Goal: Information Seeking & Learning: Learn about a topic

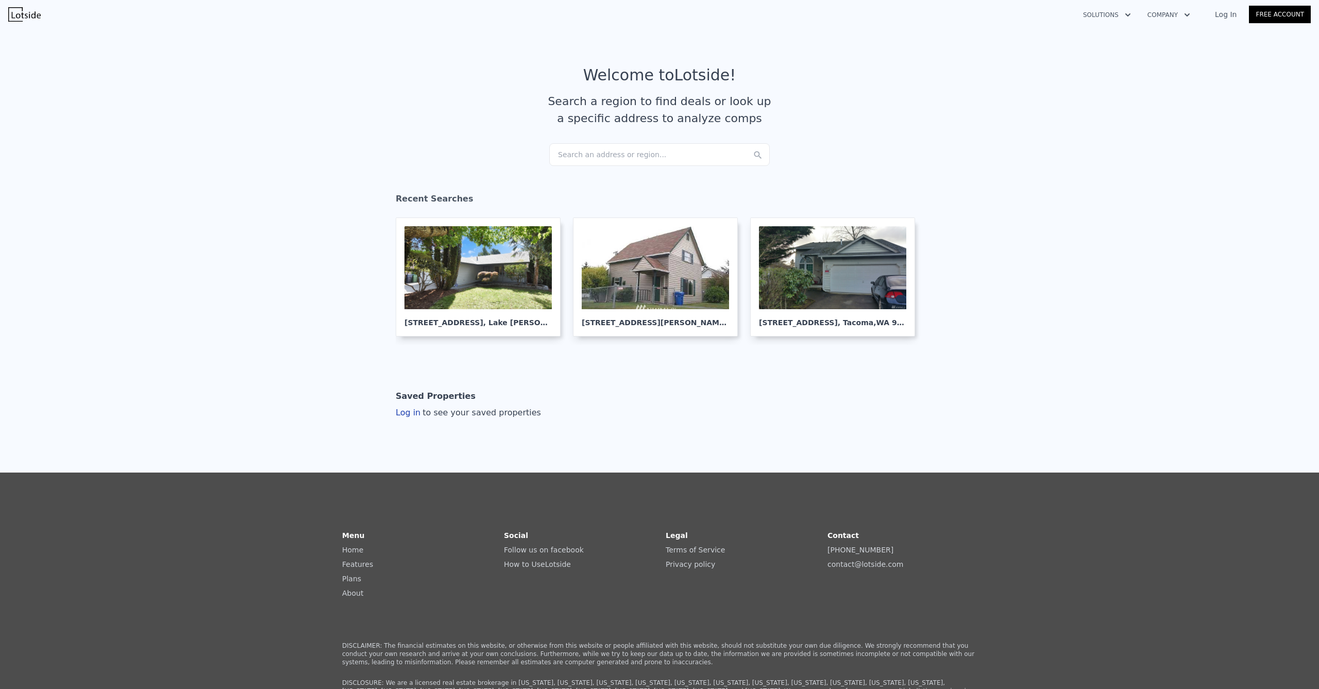
click at [592, 160] on div "Search an address or region..." at bounding box center [659, 154] width 220 height 23
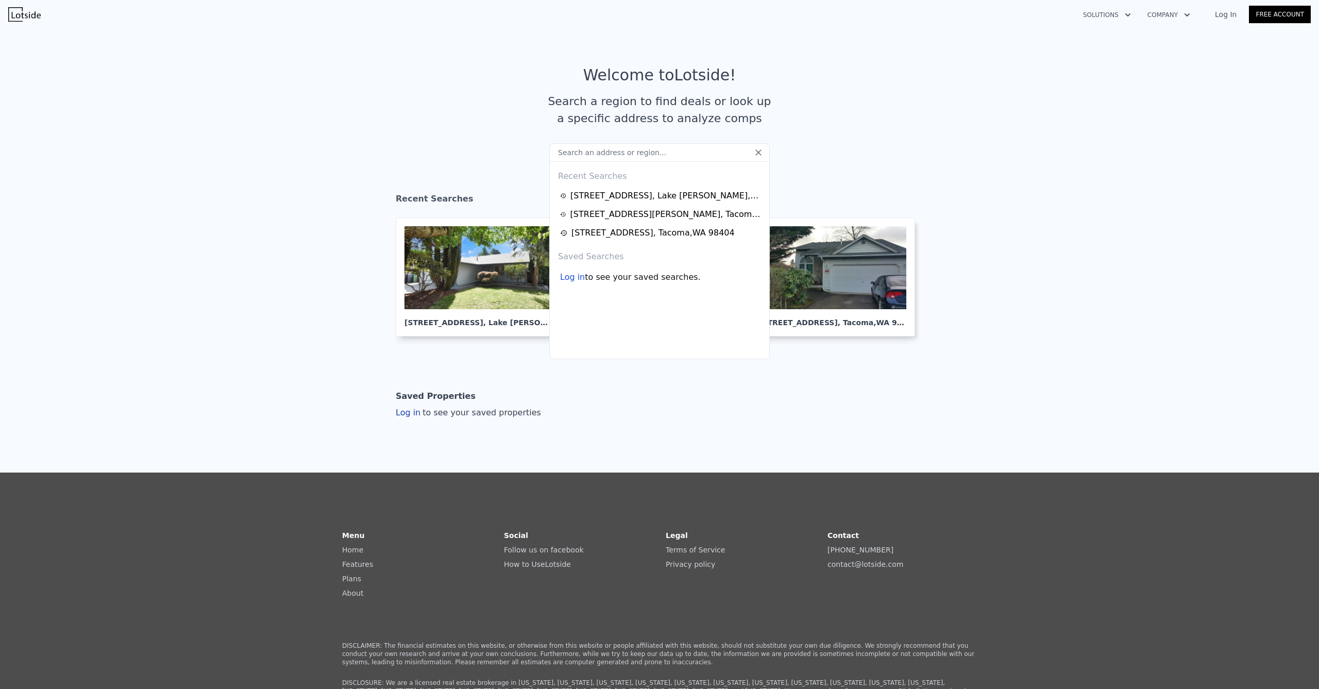
type input "[STREET_ADDRESS]"
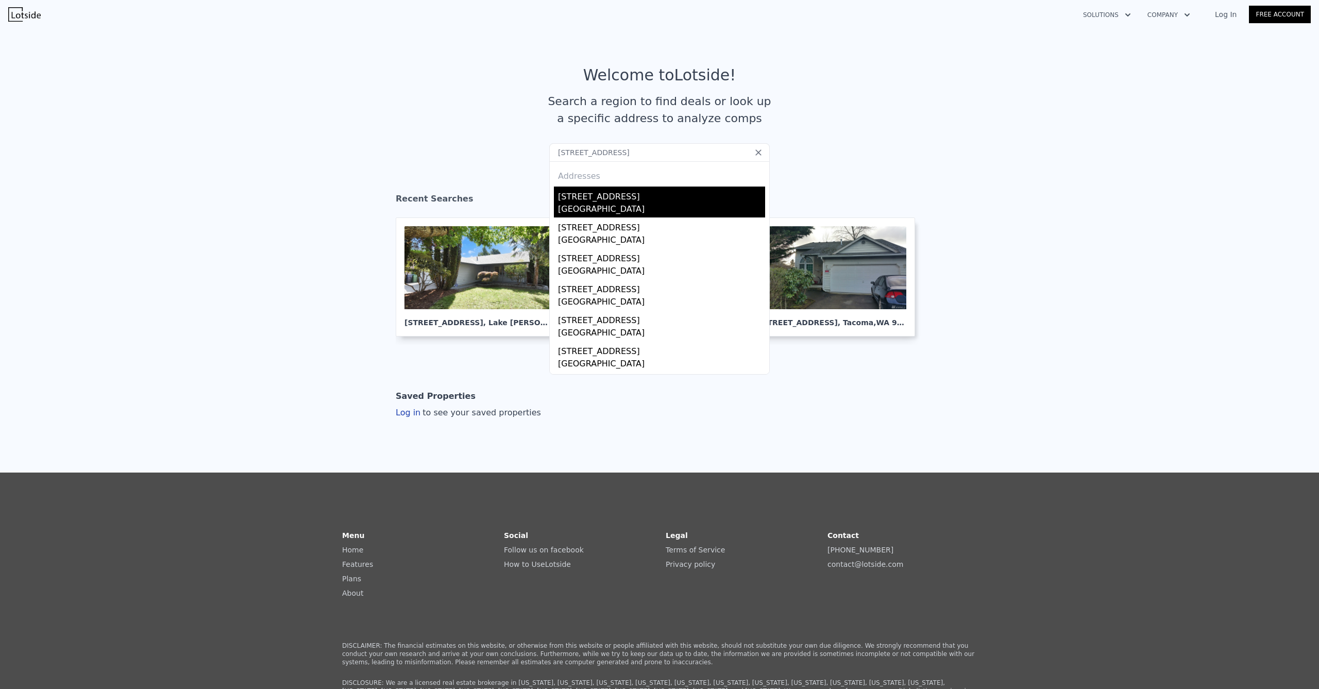
click at [614, 196] on div "[STREET_ADDRESS]" at bounding box center [661, 194] width 207 height 16
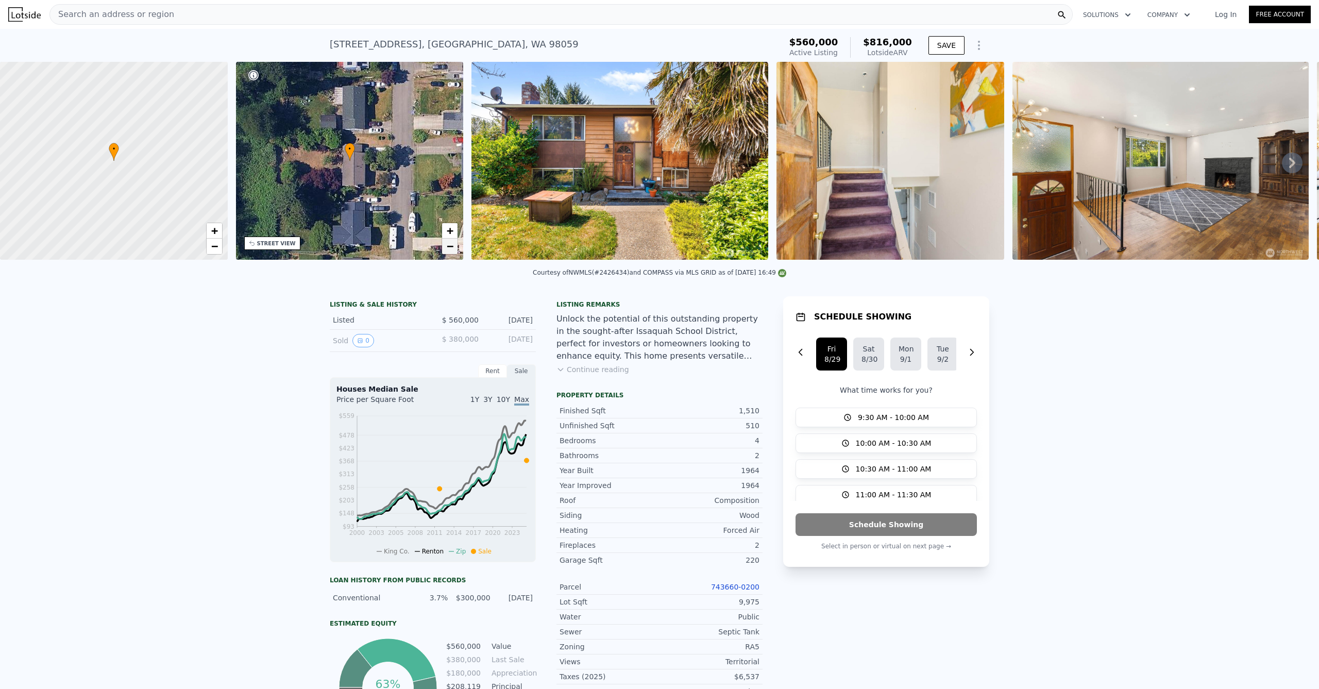
click at [453, 250] on span "−" at bounding box center [450, 246] width 7 height 13
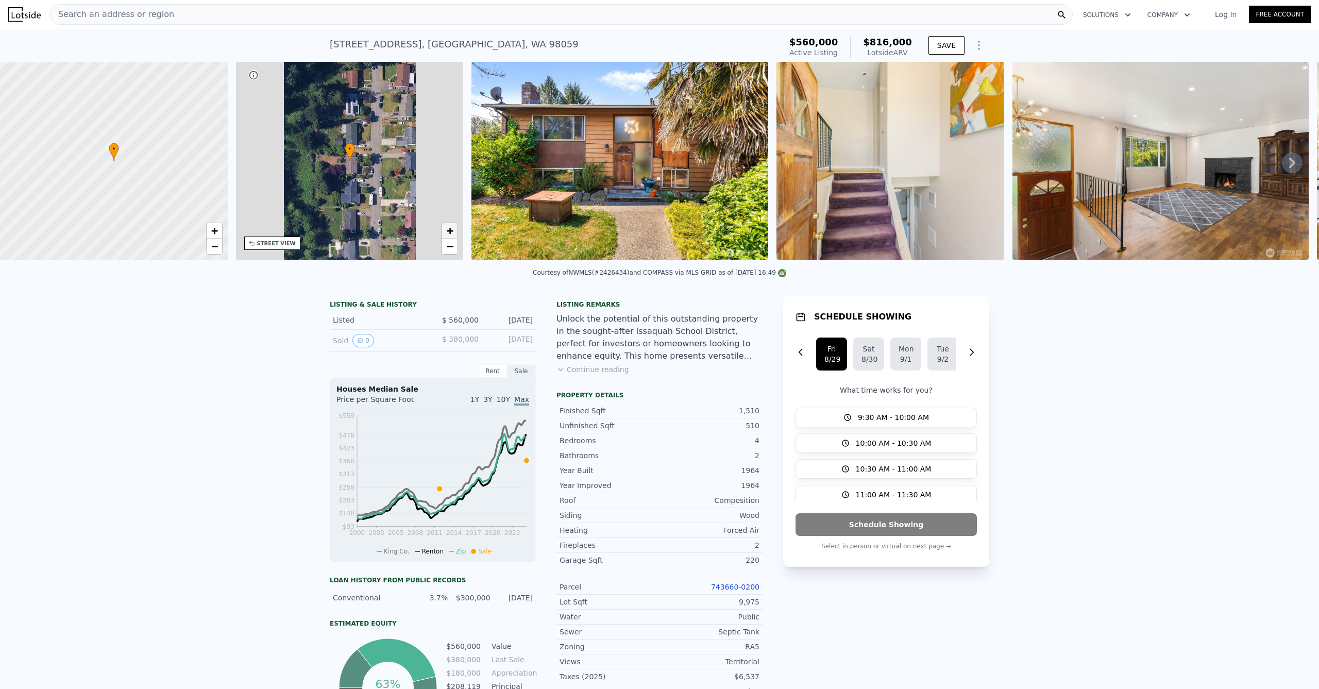
click at [455, 233] on link "+" at bounding box center [449, 230] width 15 height 15
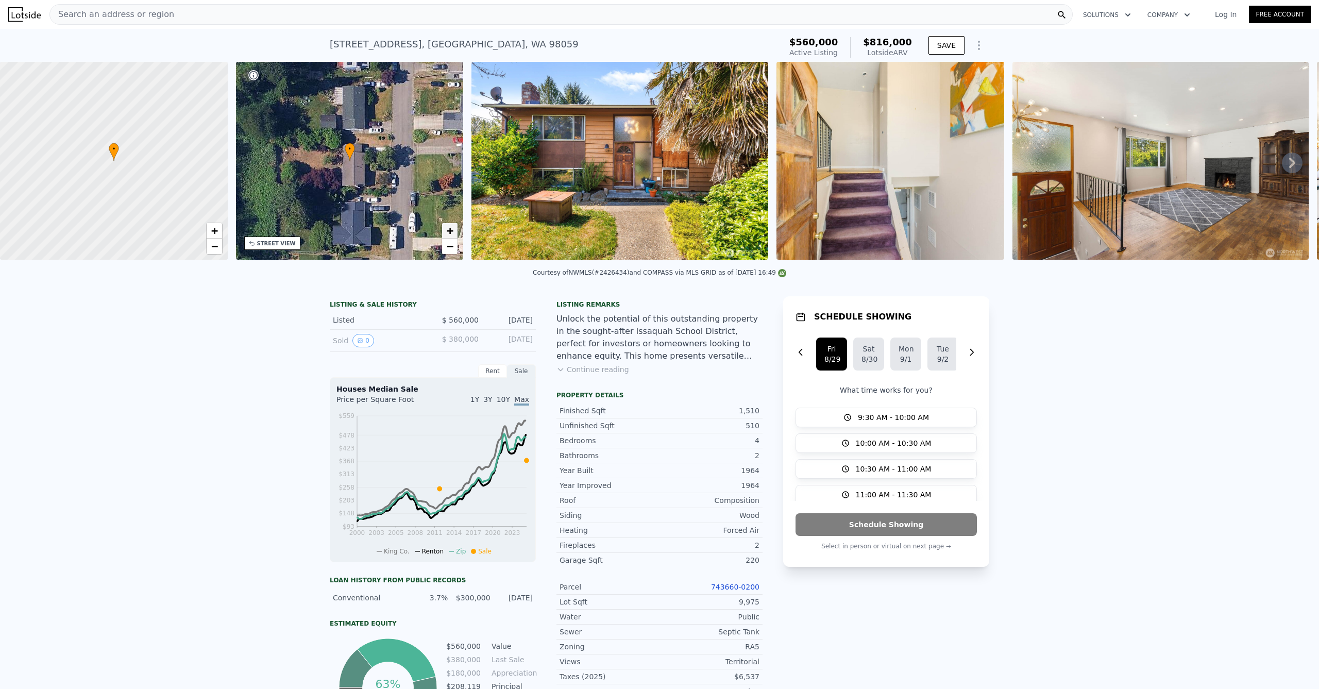
click at [450, 231] on span "+" at bounding box center [450, 230] width 7 height 13
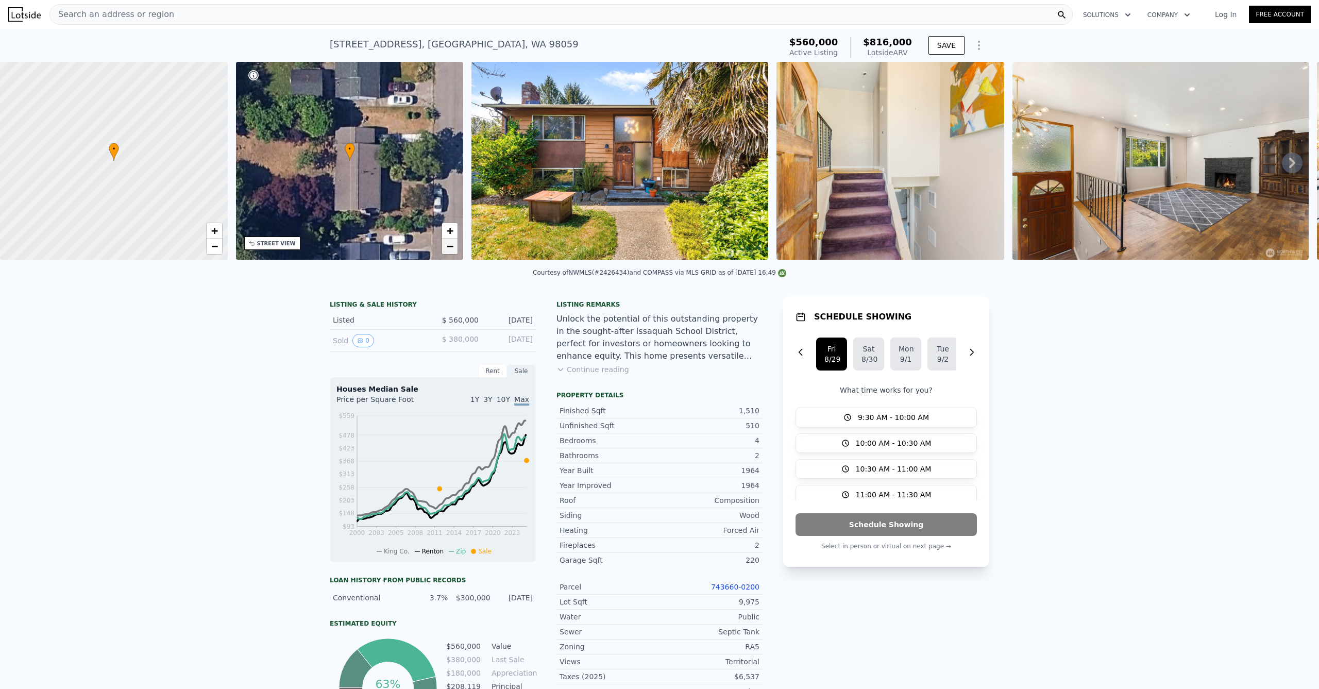
click at [454, 247] on link "−" at bounding box center [449, 246] width 15 height 15
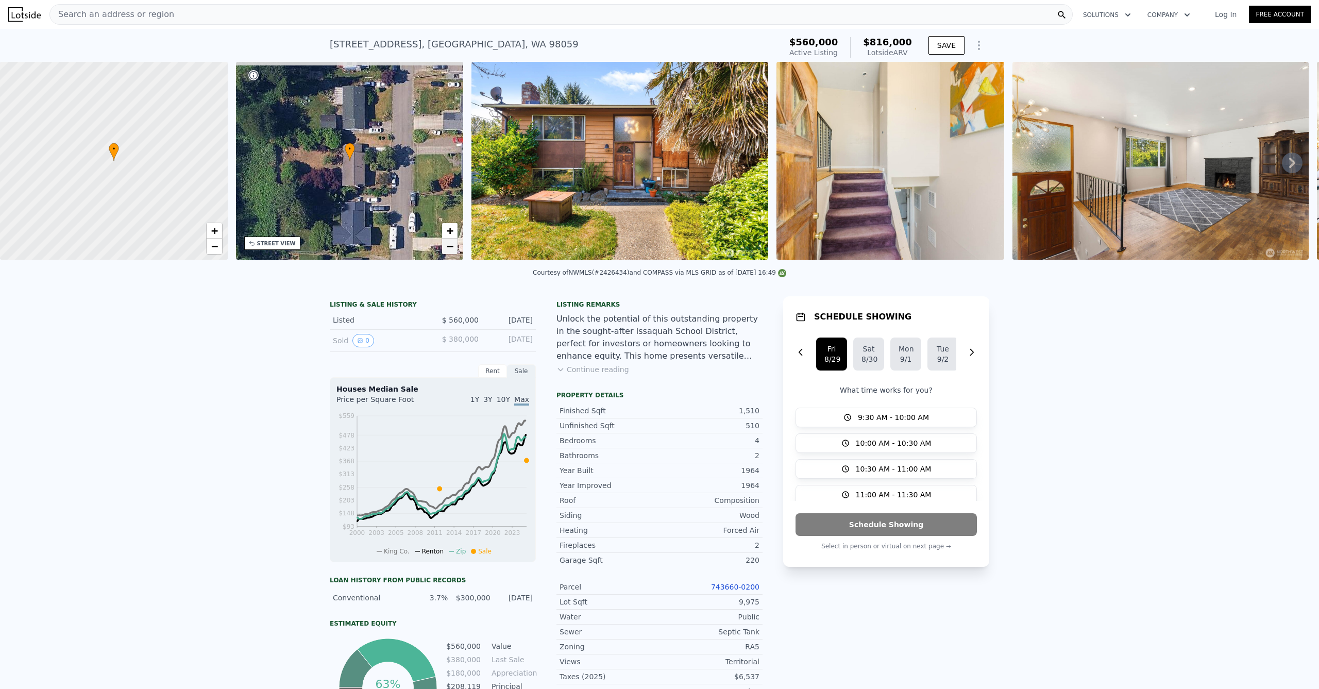
click at [454, 245] on link "−" at bounding box center [449, 246] width 15 height 15
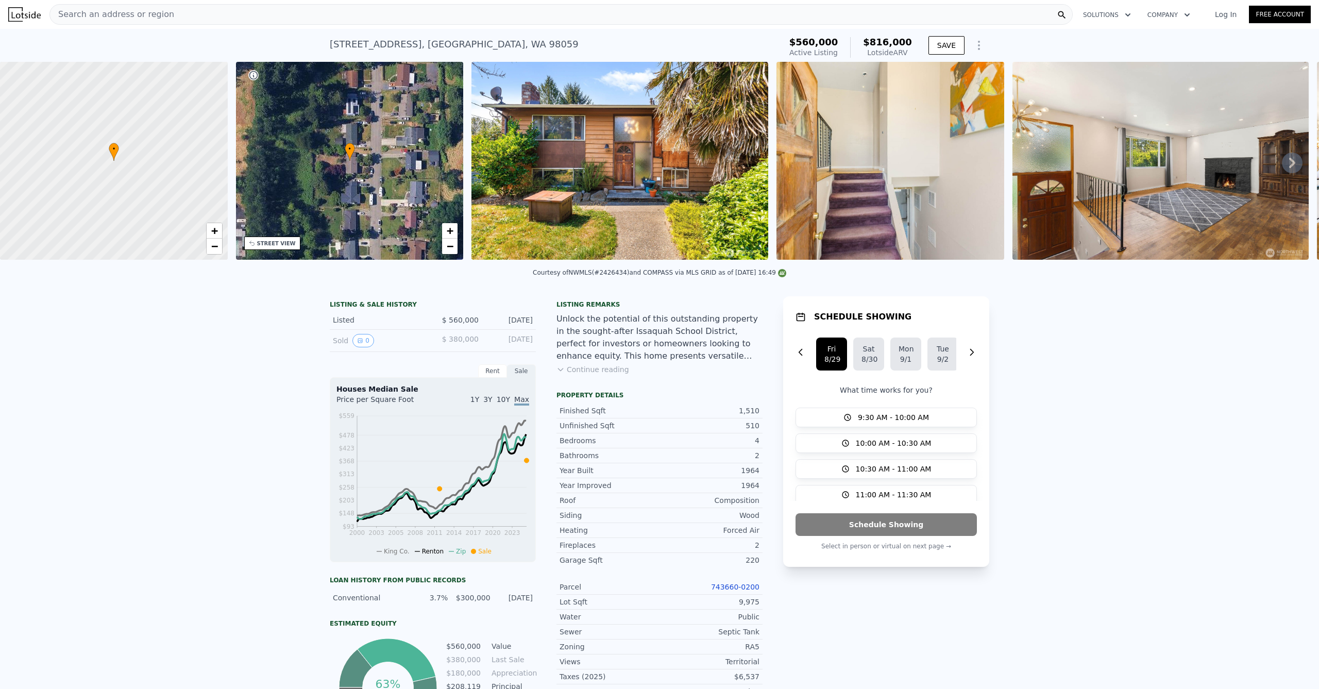
click at [447, 16] on div "Search an address or region" at bounding box center [560, 14] width 1023 height 21
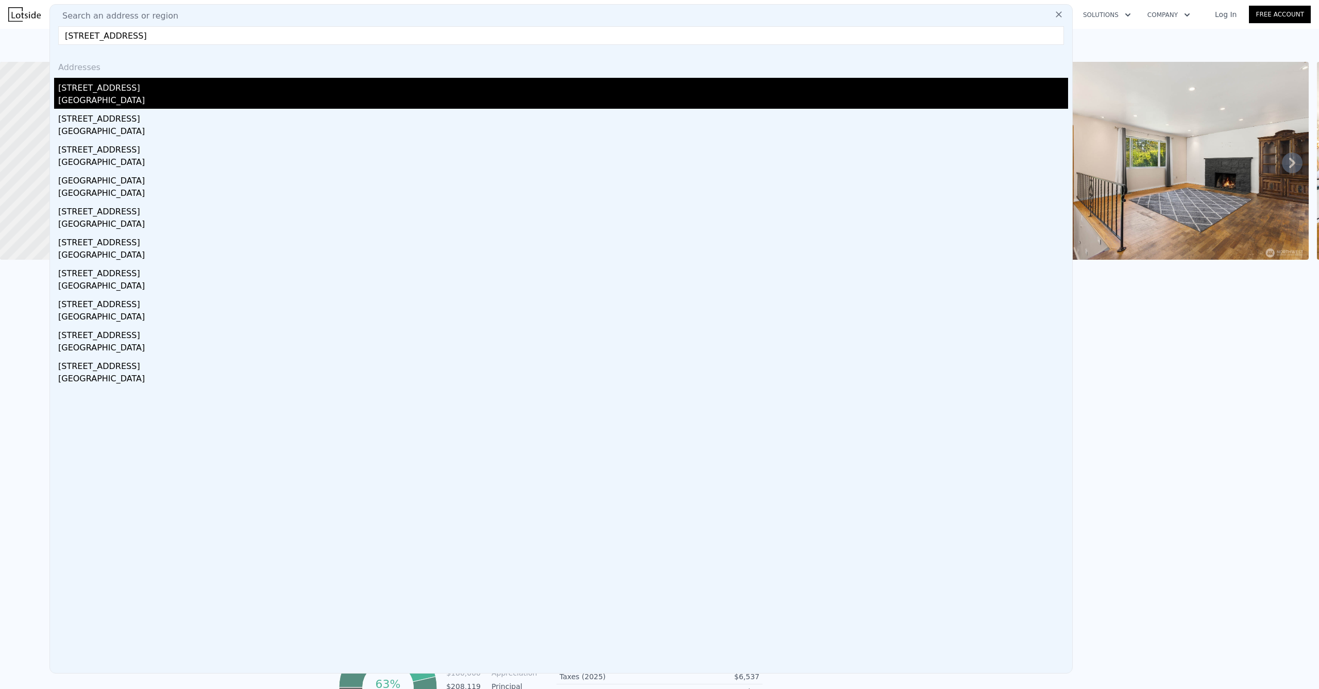
click at [172, 85] on div "[STREET_ADDRESS]" at bounding box center [563, 86] width 1010 height 16
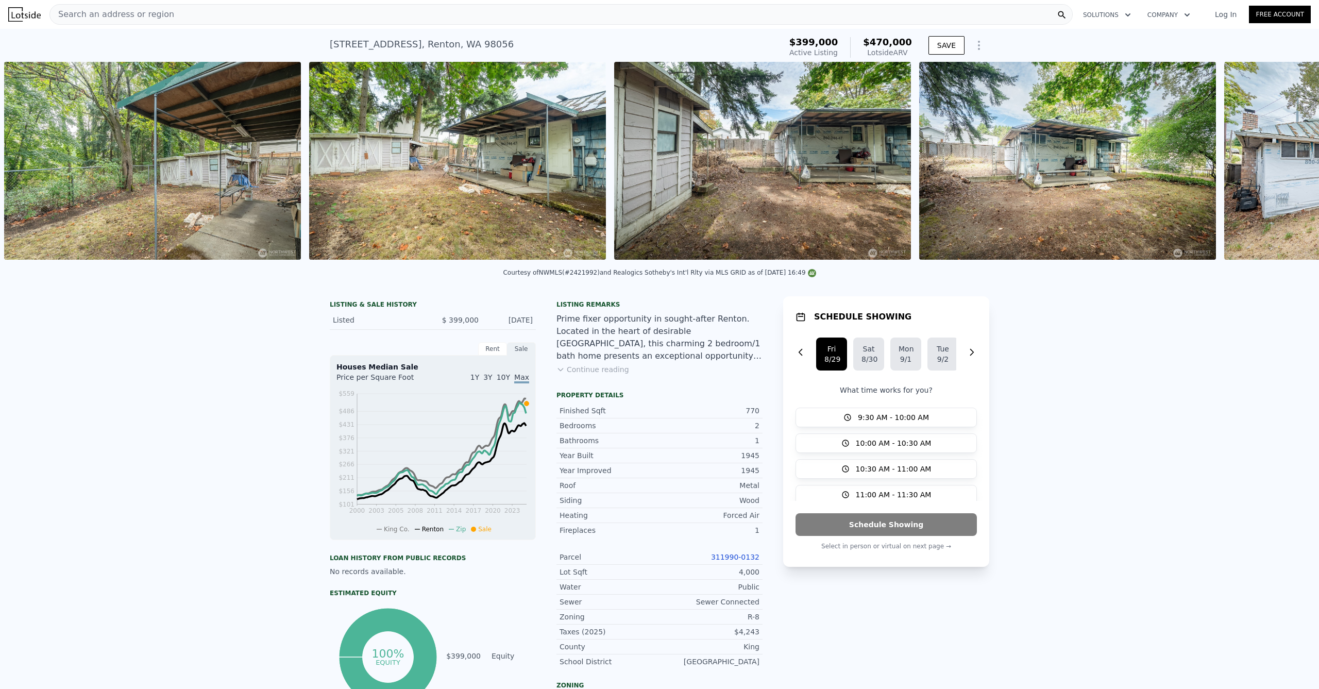
scroll to position [0, 3794]
